Goal: Task Accomplishment & Management: Manage account settings

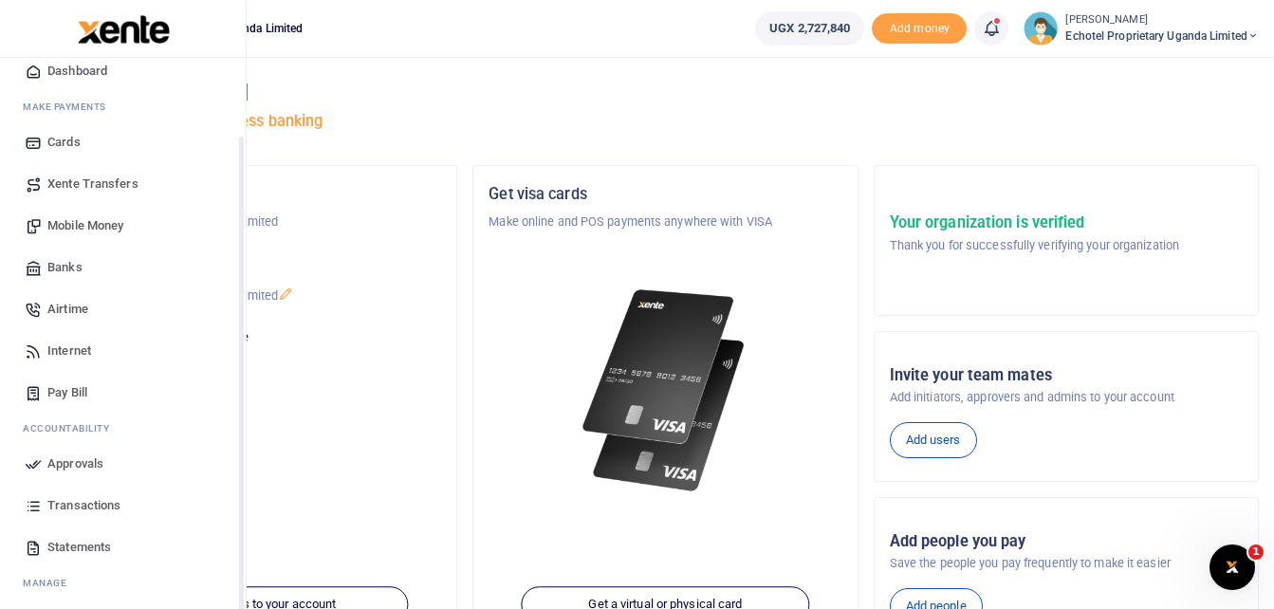
scroll to position [95, 0]
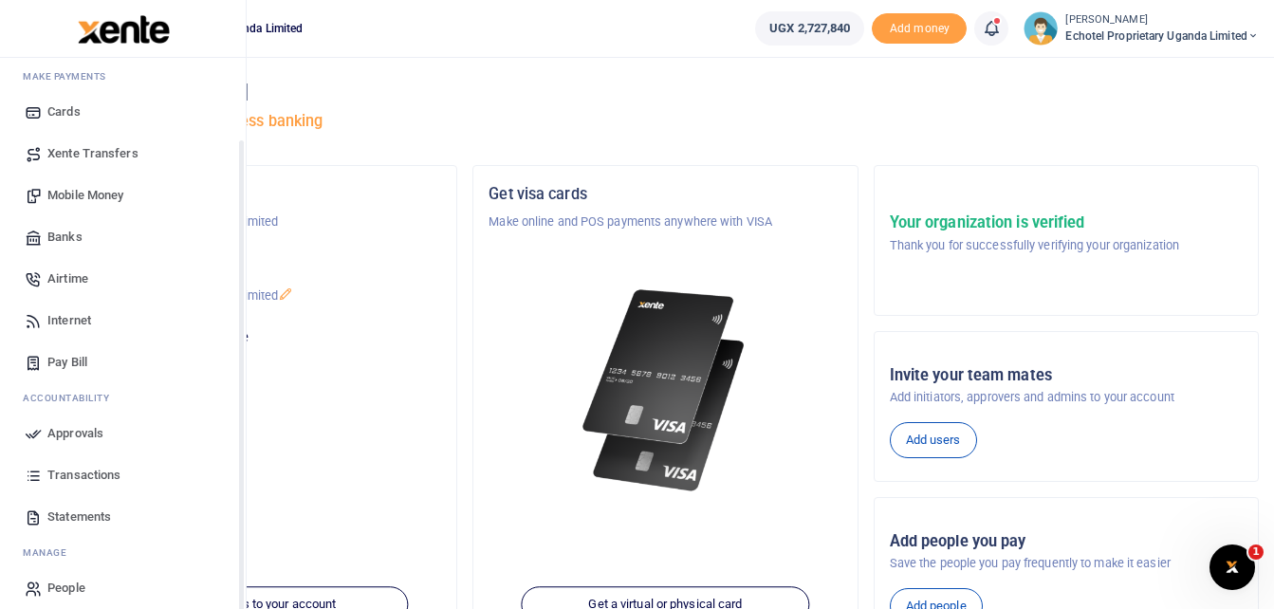
click at [106, 517] on span "Statements" at bounding box center [79, 517] width 64 height 19
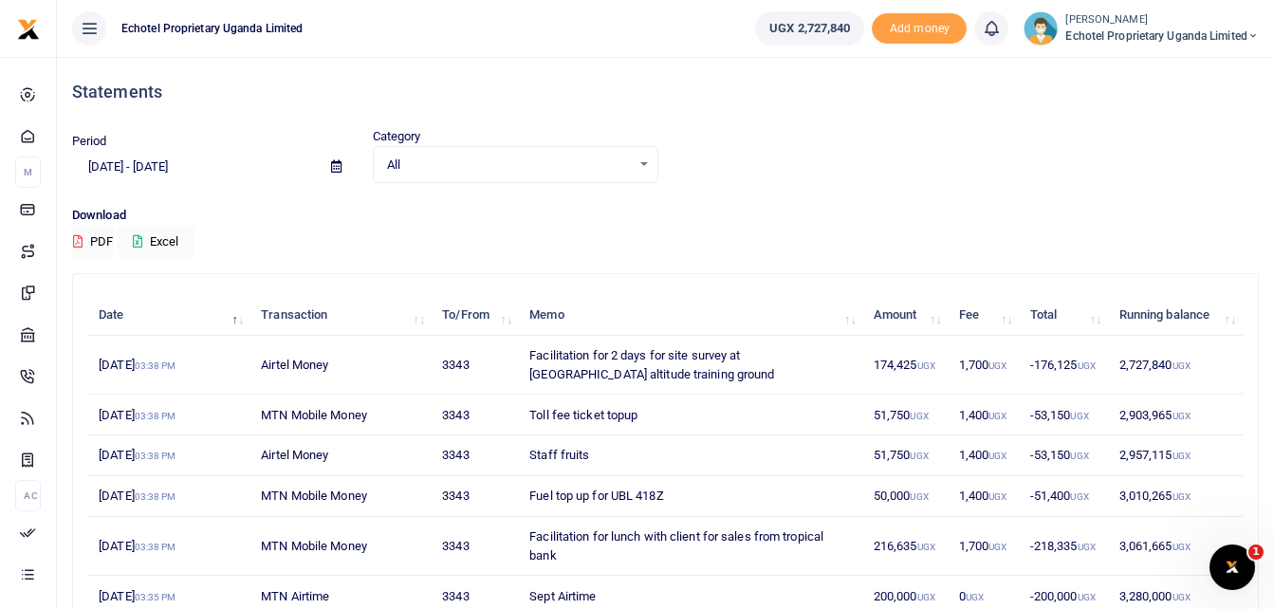
click at [333, 163] on icon at bounding box center [336, 166] width 10 height 12
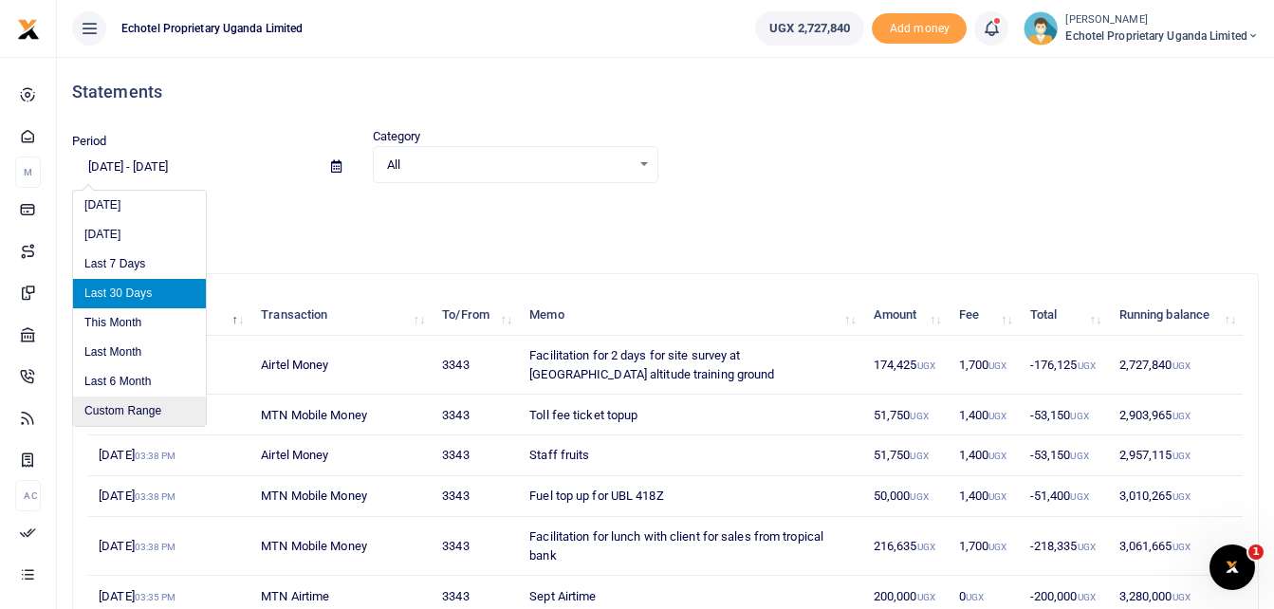
click at [136, 407] on li "Custom Range" at bounding box center [139, 411] width 133 height 29
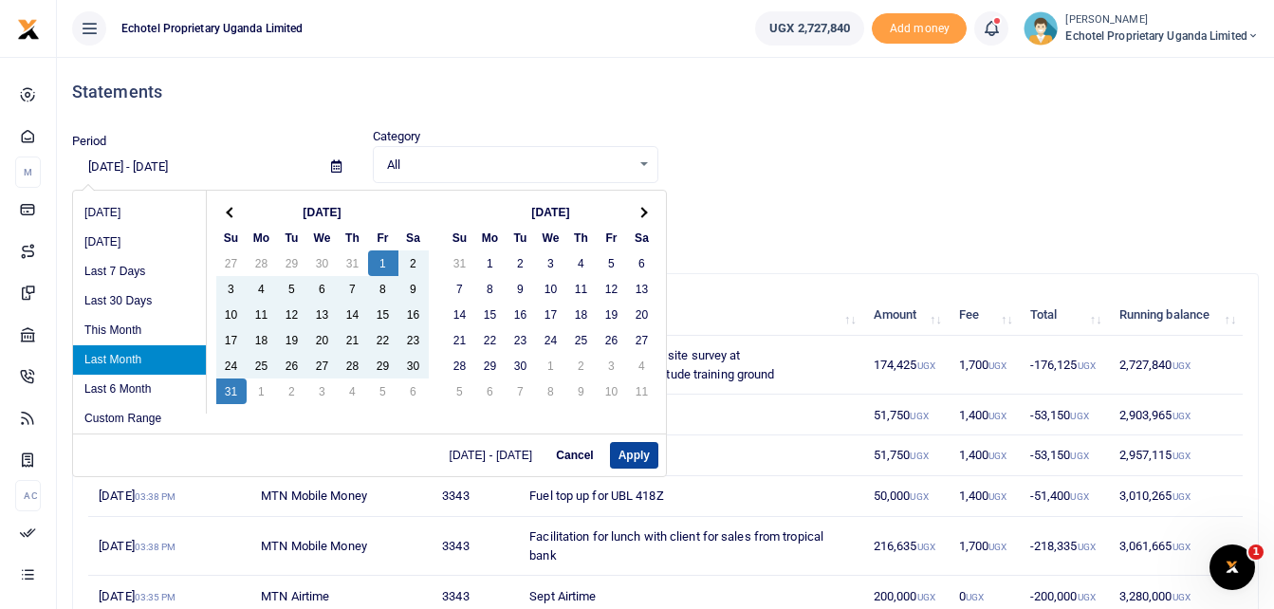
click at [639, 451] on button "Apply" at bounding box center [634, 455] width 48 height 27
type input "08/01/2025 - 08/31/2025"
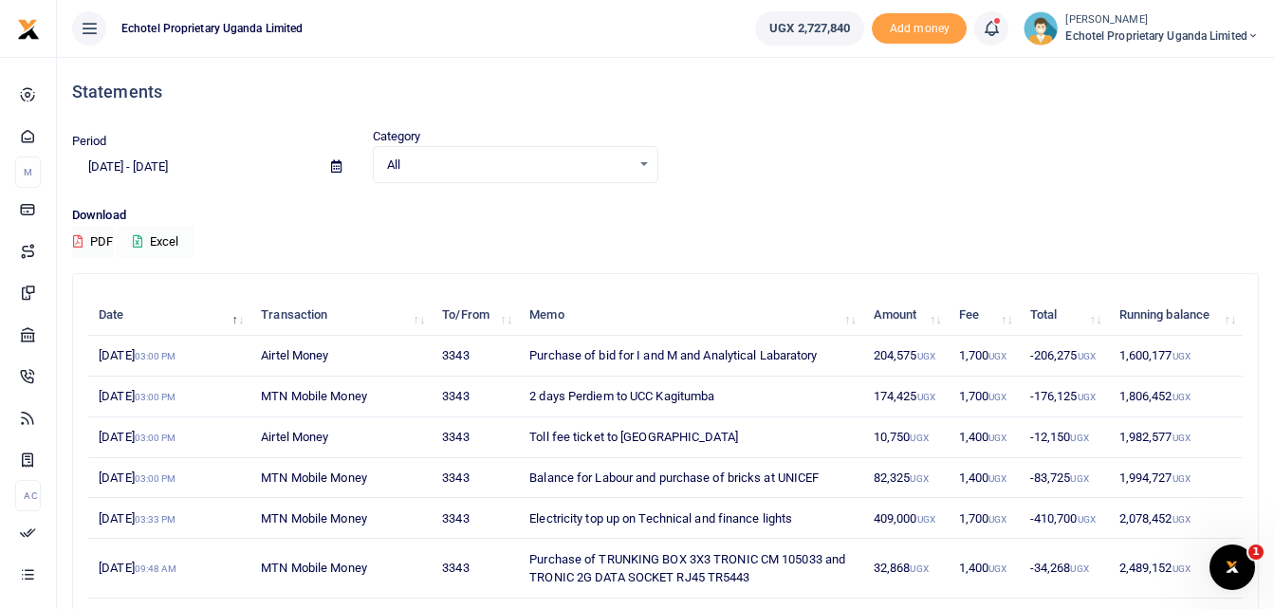
click at [170, 245] on button "Excel" at bounding box center [156, 242] width 78 height 32
